Goal: Navigation & Orientation: Find specific page/section

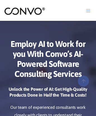
scroll to position [73, 0]
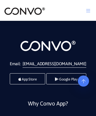
scroll to position [2640, 0]
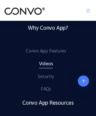
click at [45, 69] on link "Videos" at bounding box center [46, 64] width 14 height 9
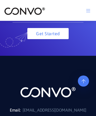
scroll to position [3370, 0]
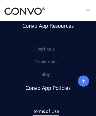
click at [45, 112] on link "Terms of Use" at bounding box center [46, 112] width 26 height 9
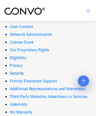
click at [17, 77] on link "Security" at bounding box center [17, 74] width 14 height 8
